Goal: Transaction & Acquisition: Download file/media

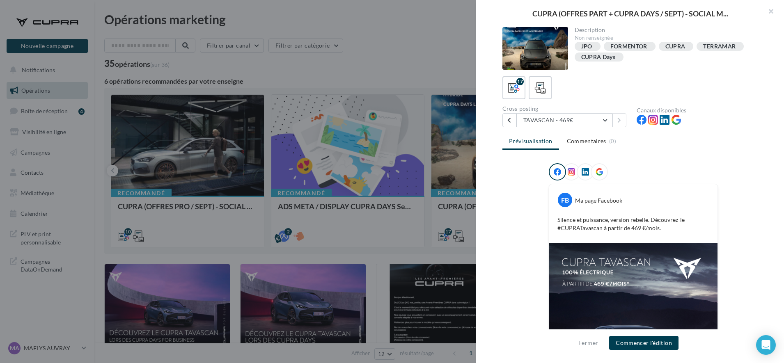
scroll to position [66, 0]
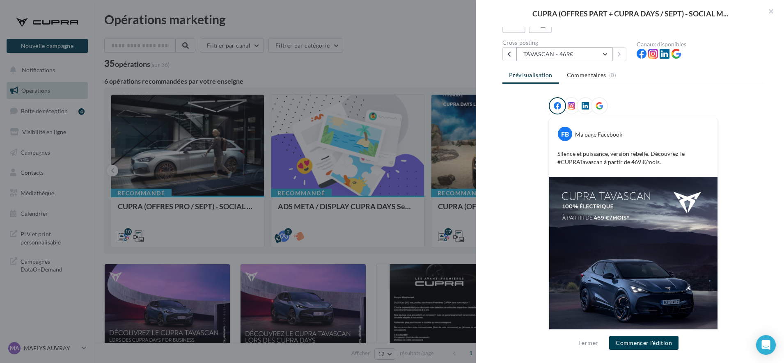
click at [549, 54] on button "TAVASCAN - 469€" at bounding box center [564, 54] width 96 height 14
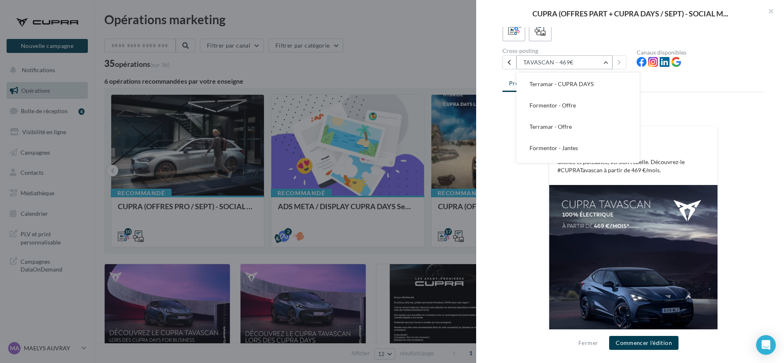
scroll to position [18, 0]
click at [542, 110] on span "Formentor - Offre" at bounding box center [552, 108] width 46 height 7
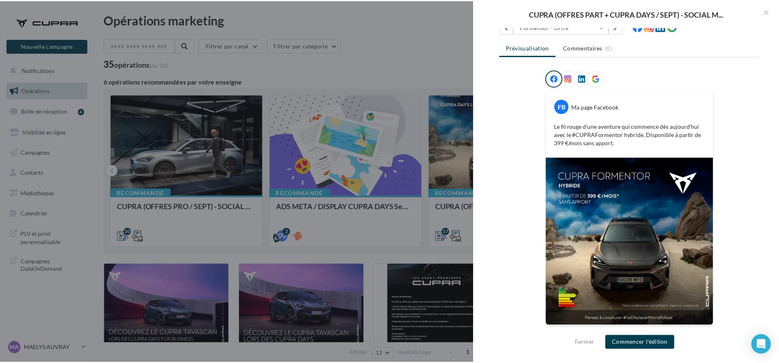
scroll to position [94, 0]
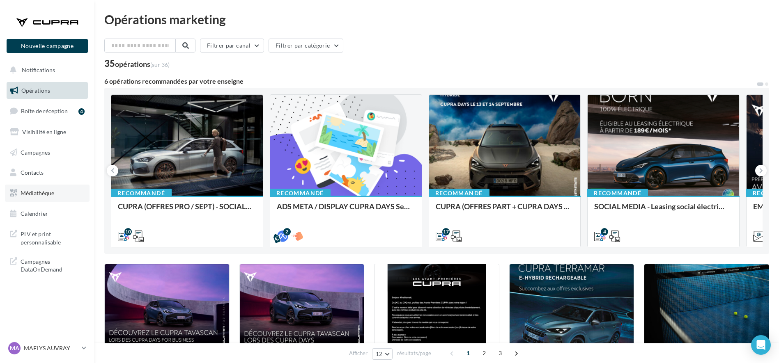
click at [41, 195] on span "Médiathèque" at bounding box center [38, 193] width 34 height 7
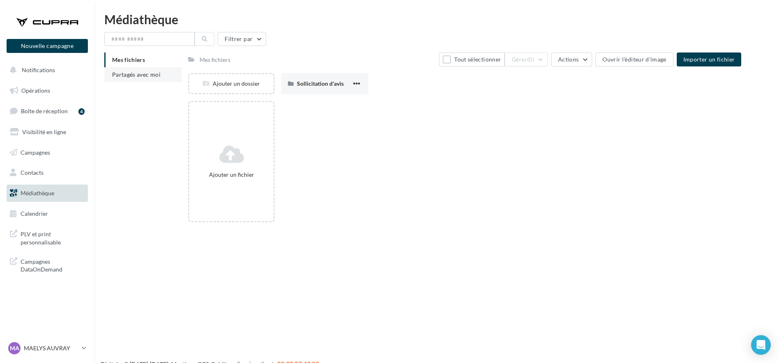
click at [124, 81] on li "Partagés avec moi" at bounding box center [142, 74] width 77 height 15
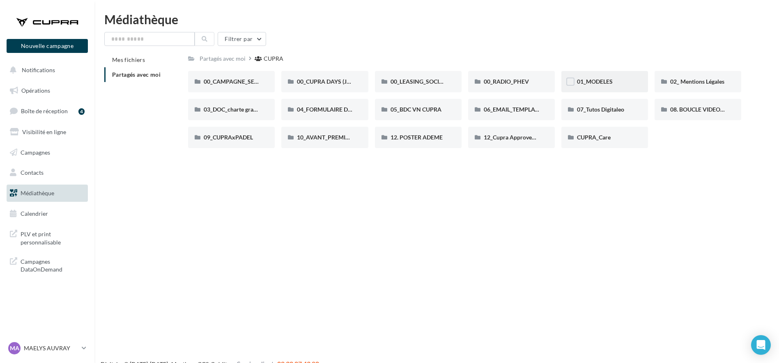
click at [611, 88] on div "01_MODELES" at bounding box center [604, 81] width 87 height 21
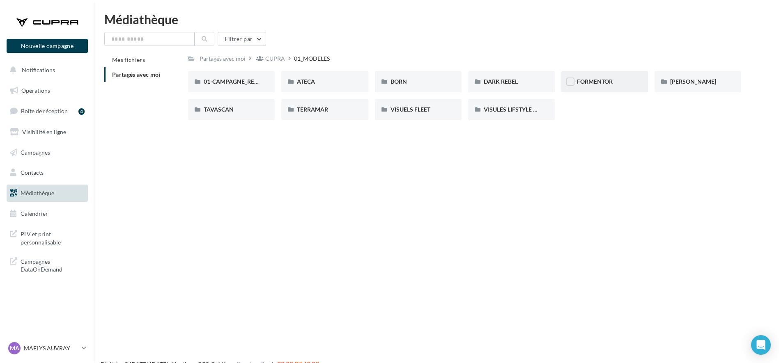
click at [600, 76] on div "FORMENTOR" at bounding box center [604, 81] width 87 height 21
click at [212, 87] on div "01-IMAGES" at bounding box center [231, 81] width 87 height 21
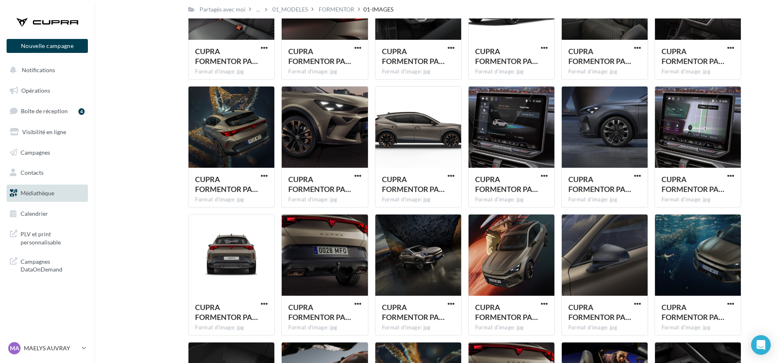
scroll to position [497, 0]
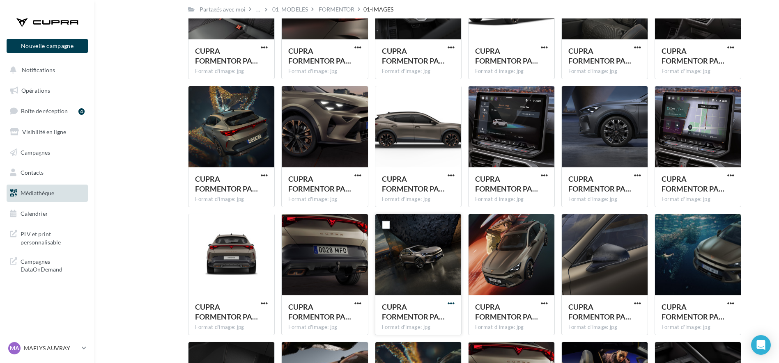
click at [448, 303] on span "button" at bounding box center [450, 303] width 7 height 7
click at [418, 317] on button "Télécharger" at bounding box center [415, 319] width 82 height 21
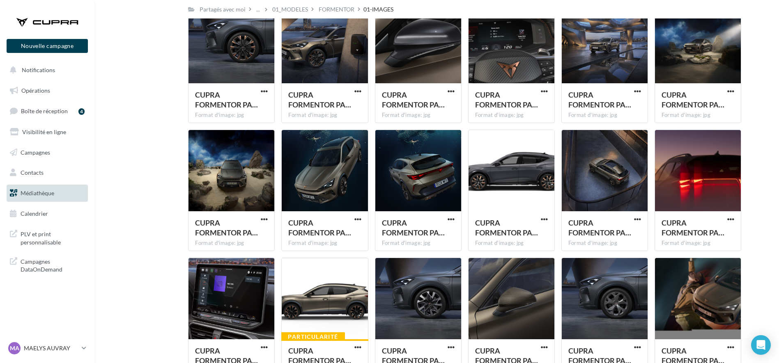
scroll to position [965, 0]
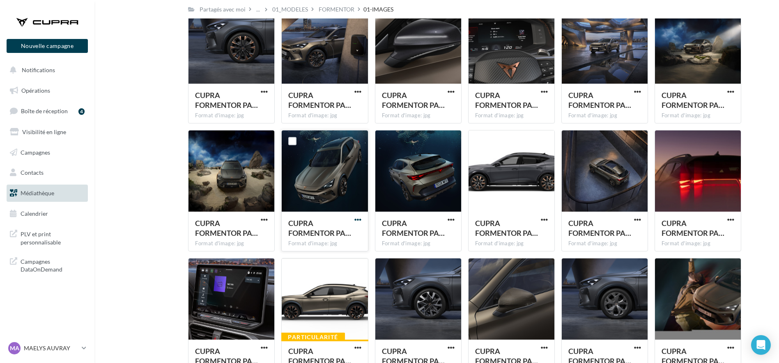
click at [357, 219] on span "button" at bounding box center [357, 219] width 7 height 7
click at [341, 240] on button "Télécharger" at bounding box center [322, 236] width 82 height 21
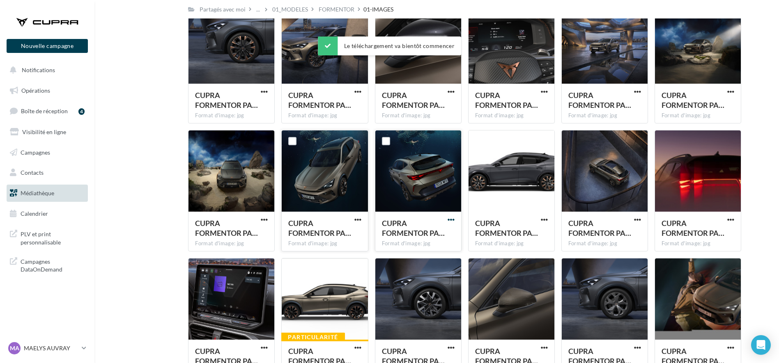
click at [452, 221] on span "button" at bounding box center [450, 219] width 7 height 7
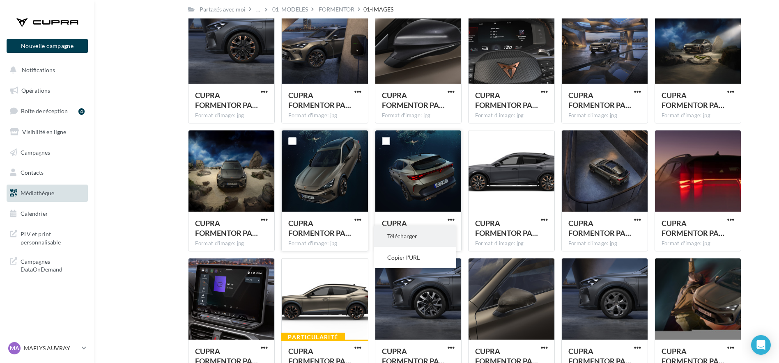
click at [430, 232] on button "Télécharger" at bounding box center [415, 236] width 82 height 21
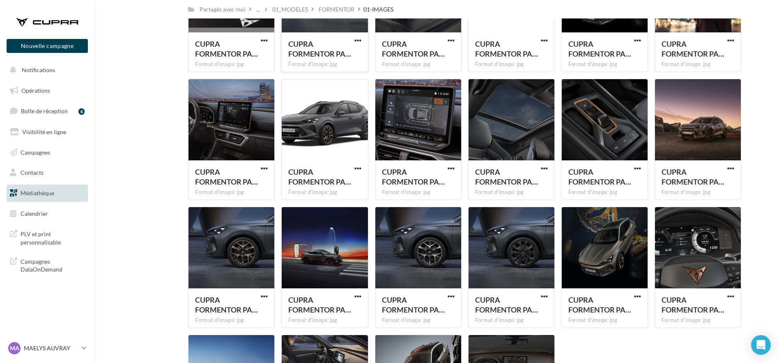
scroll to position [1530, 0]
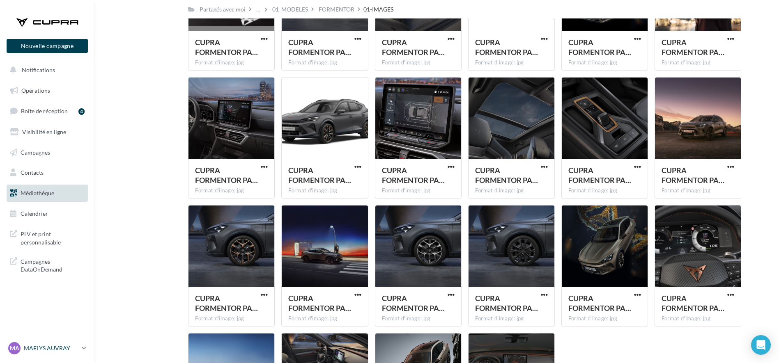
click at [44, 346] on p "MAELYS AUVRAY" at bounding box center [51, 348] width 55 height 8
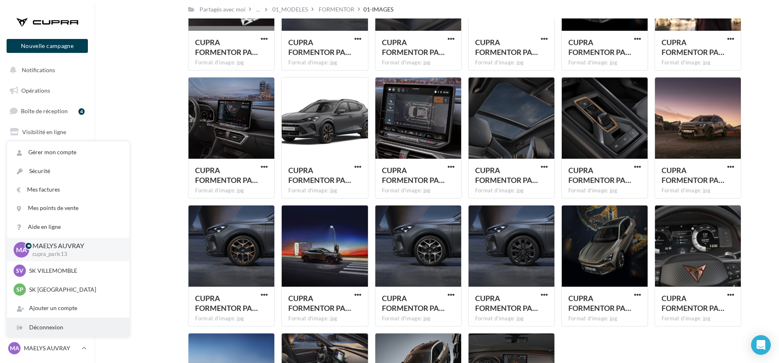
click at [45, 323] on div "Déconnexion" at bounding box center [68, 327] width 122 height 18
